Goal: Book appointment/travel/reservation

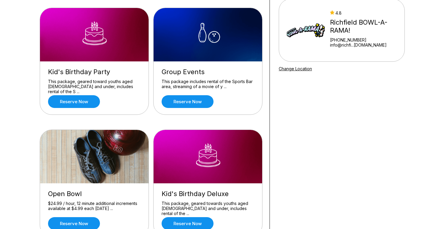
scroll to position [103, 0]
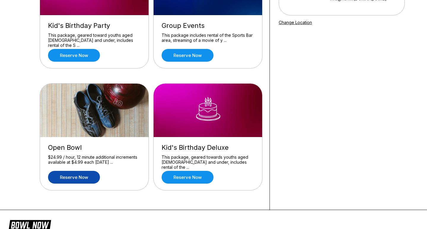
click at [74, 179] on link "Reserve now" at bounding box center [74, 177] width 52 height 13
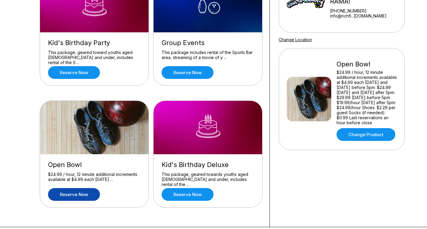
scroll to position [105, 0]
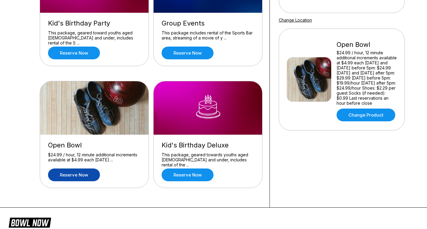
click at [78, 177] on link "Reserve now" at bounding box center [74, 174] width 52 height 13
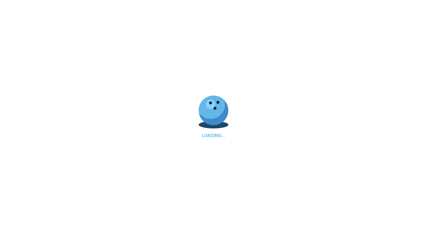
scroll to position [0, 0]
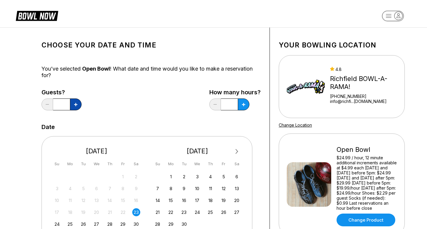
click at [76, 106] on icon at bounding box center [75, 104] width 3 height 3
type input "*"
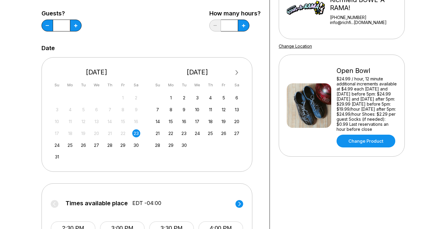
scroll to position [85, 0]
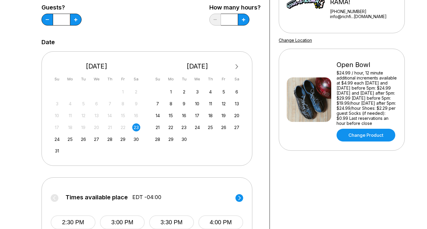
click at [137, 128] on div "23" at bounding box center [136, 127] width 8 height 8
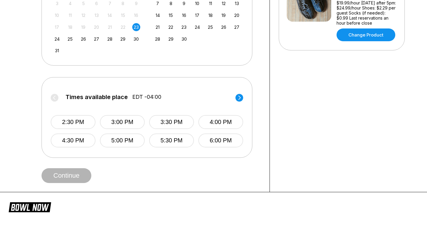
scroll to position [203, 0]
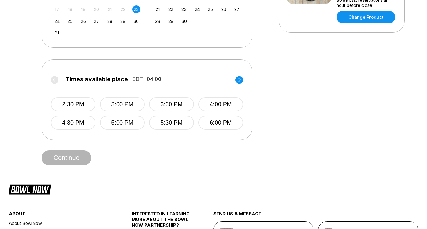
click at [239, 82] on icon at bounding box center [239, 80] width 2 height 4
click at [178, 106] on button "7:30 PM" at bounding box center [171, 104] width 45 height 14
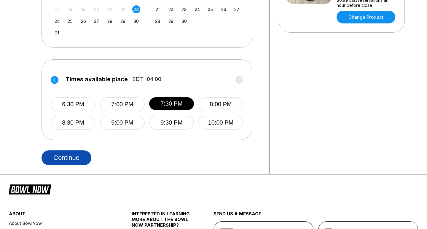
click at [71, 158] on button "Continue" at bounding box center [67, 157] width 50 height 15
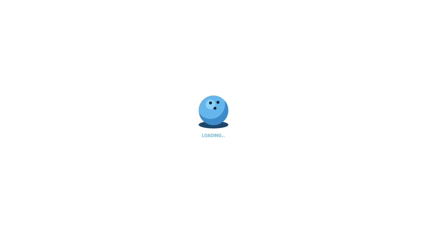
scroll to position [0, 0]
select select "**"
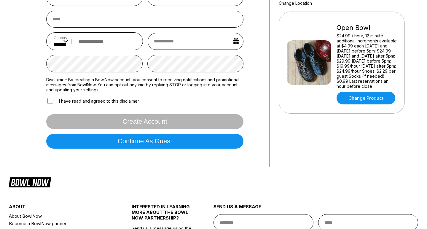
scroll to position [129, 0]
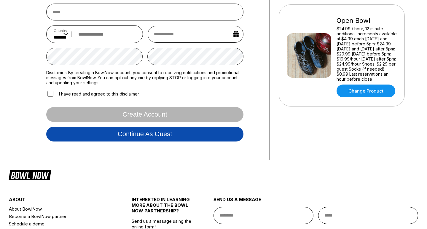
click at [159, 133] on button "Continue as guest" at bounding box center [144, 134] width 197 height 15
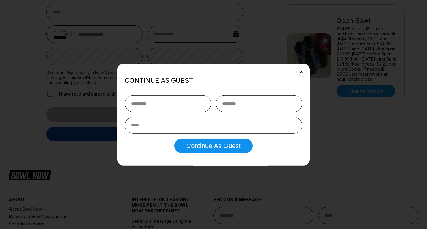
scroll to position [0, 0]
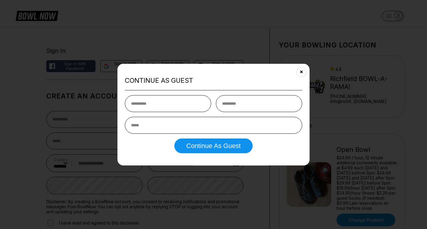
click at [154, 102] on input "text" at bounding box center [168, 103] width 86 height 17
type input "******"
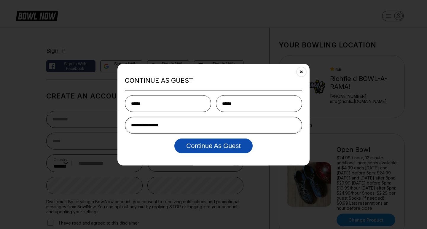
type input "**********"
click at [210, 147] on button "Continue as Guest" at bounding box center [213, 145] width 78 height 15
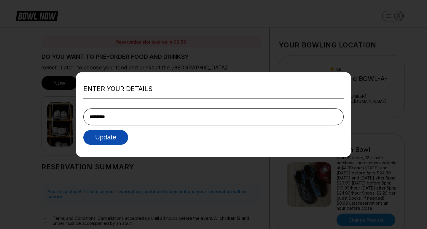
type input "**********"
click at [116, 134] on button "Update" at bounding box center [105, 137] width 45 height 15
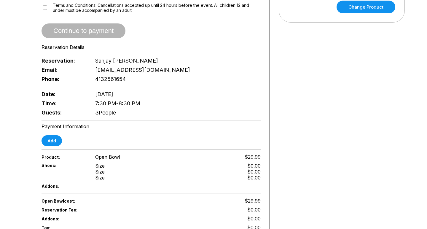
scroll to position [228, 0]
